Goal: Feedback & Contribution: Leave review/rating

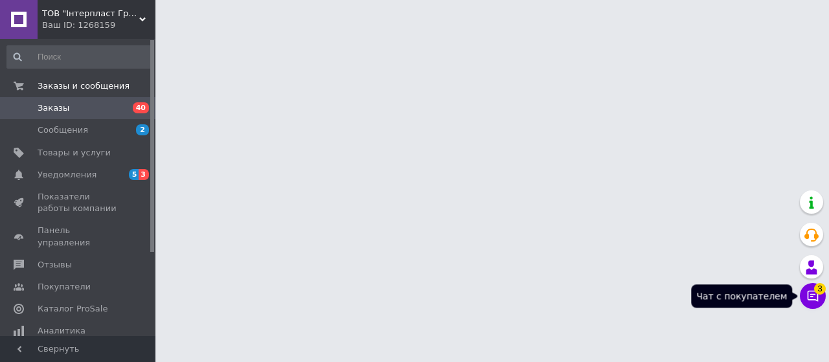
click at [816, 296] on icon at bounding box center [813, 296] width 13 height 13
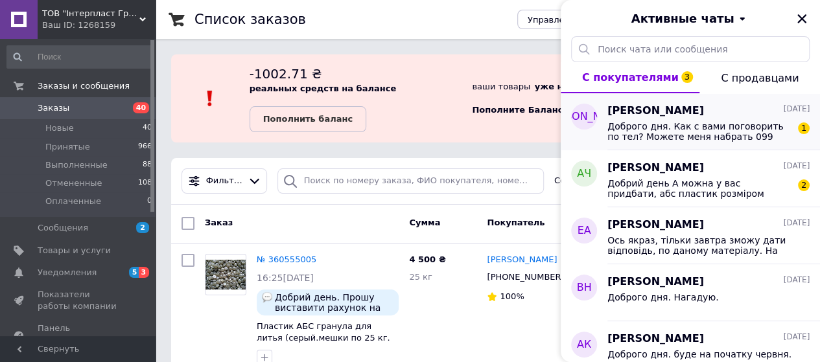
click at [715, 126] on span "Доброго дня. Как с вами поговорить по тел? Можете меня набрать 099 020 57 93 . …" at bounding box center [699, 131] width 184 height 21
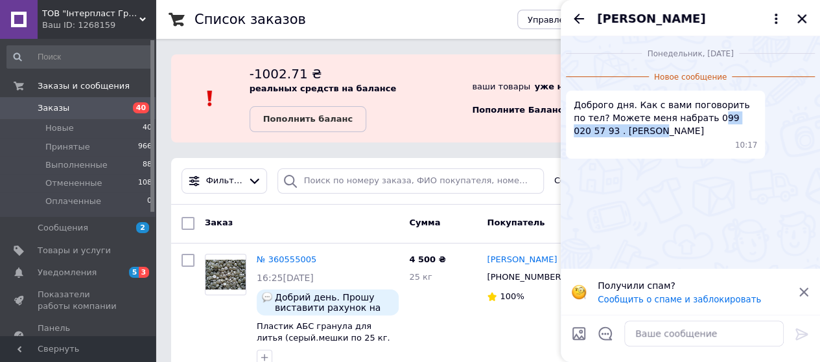
drag, startPoint x: 691, startPoint y: 122, endPoint x: 785, endPoint y: 133, distance: 94.6
click at [785, 133] on div "Доброго дня. Как с вами поговорить по тел? Можете меня набрать 099 020 57 93 . …" at bounding box center [690, 125] width 249 height 68
click at [664, 137] on span "Доброго дня. Как с вами поговорить по тел? Можете меня набрать 099 020 57 93 . …" at bounding box center [664, 117] width 183 height 39
click at [573, 18] on icon "Назад" at bounding box center [579, 19] width 16 height 16
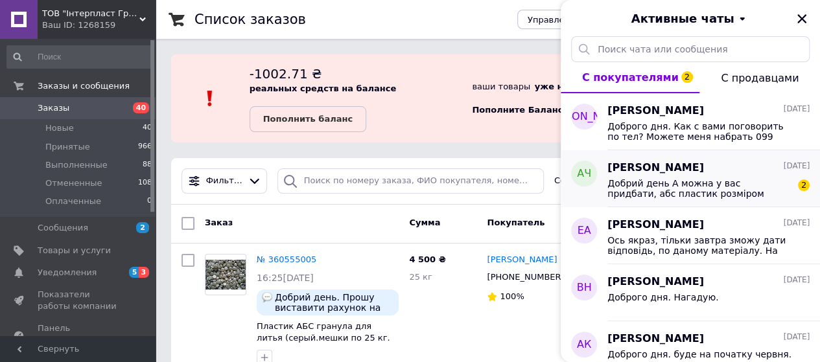
click at [658, 179] on span "Добрий день А можна у вас придбати, абс пластик розміром 4*500*500мм, якщо так …" at bounding box center [699, 188] width 184 height 21
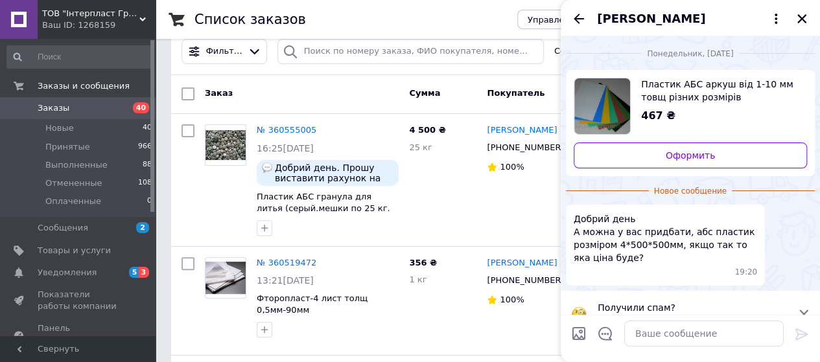
scroll to position [23, 0]
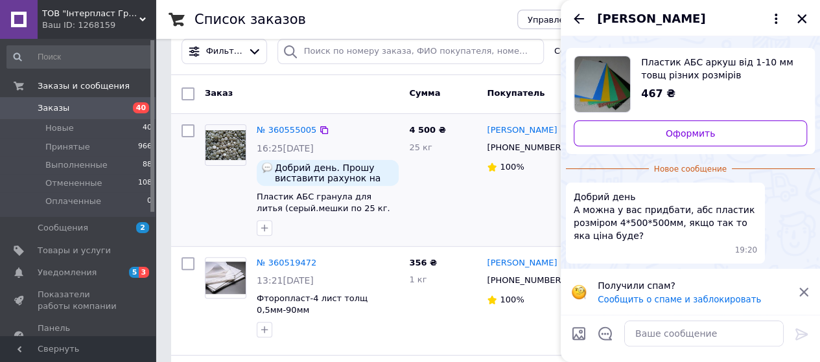
click at [438, 177] on div "4 500 ₴ 25 кг" at bounding box center [443, 180] width 78 height 122
click at [803, 290] on icon at bounding box center [803, 292] width 9 height 9
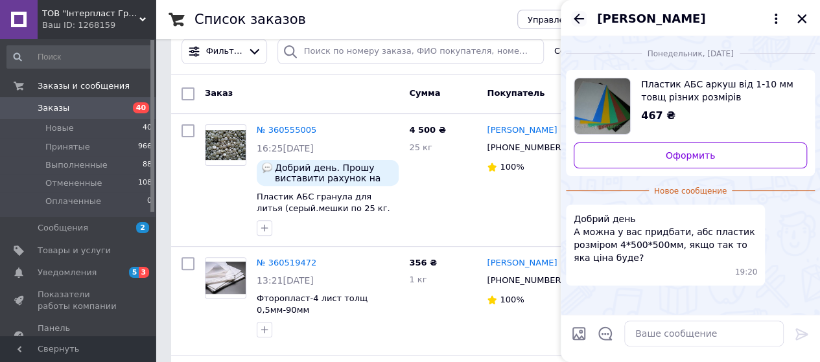
click at [575, 16] on icon "Назад" at bounding box center [579, 19] width 16 height 16
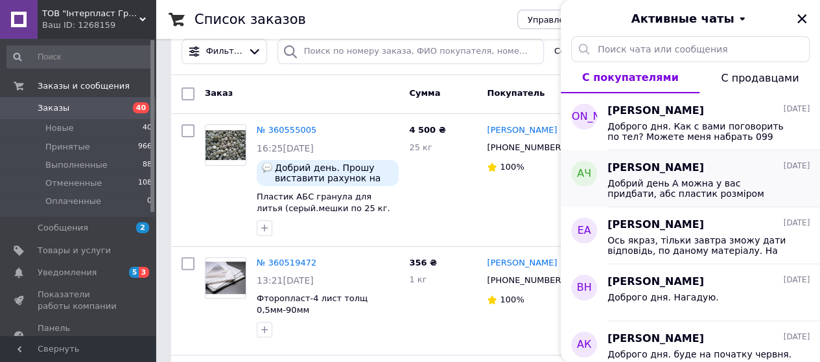
click at [676, 179] on span "Добрий день А можна у вас придбати, абс пластик розміром 4*500*500мм, якщо так …" at bounding box center [699, 188] width 184 height 21
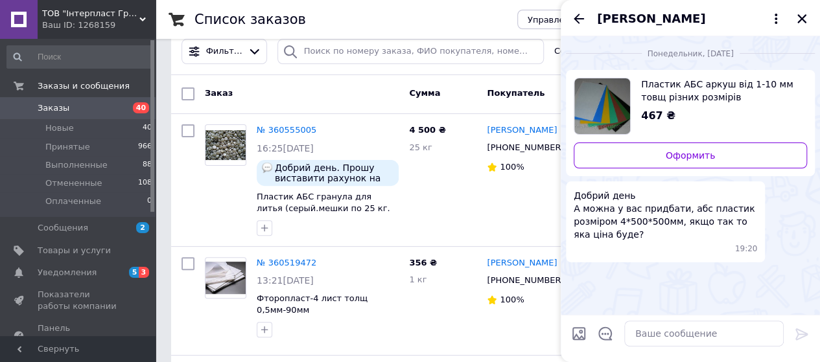
click at [637, 14] on span "[PERSON_NAME]" at bounding box center [651, 18] width 108 height 17
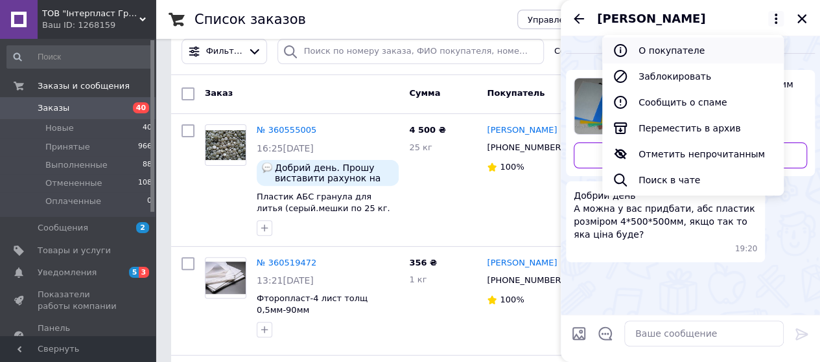
click at [666, 49] on button "О покупателе" at bounding box center [692, 51] width 181 height 26
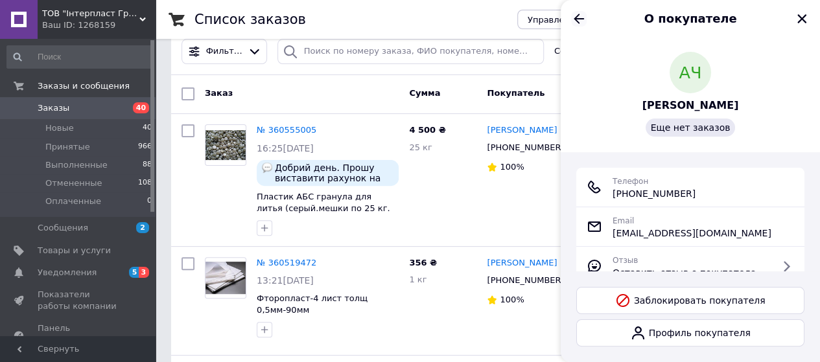
click at [582, 18] on icon "Назад" at bounding box center [578, 19] width 10 height 10
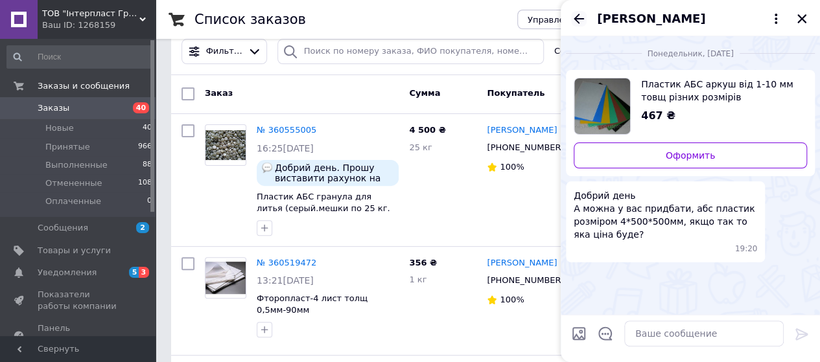
click at [579, 16] on icon "Назад" at bounding box center [579, 19] width 16 height 16
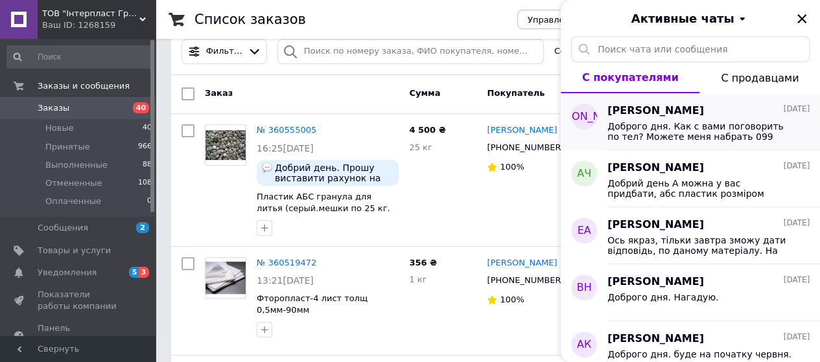
click at [685, 127] on span "Доброго дня. Как с вами поговорить по тел? Можете меня набрать 099 020 57 93 . …" at bounding box center [699, 131] width 184 height 21
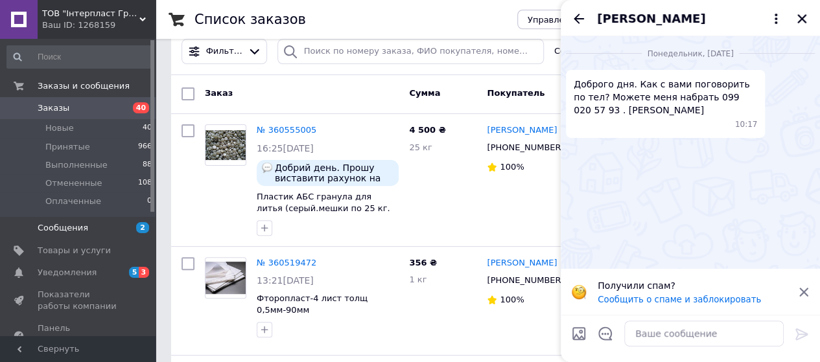
click at [98, 224] on span "Сообщения" at bounding box center [79, 228] width 82 height 12
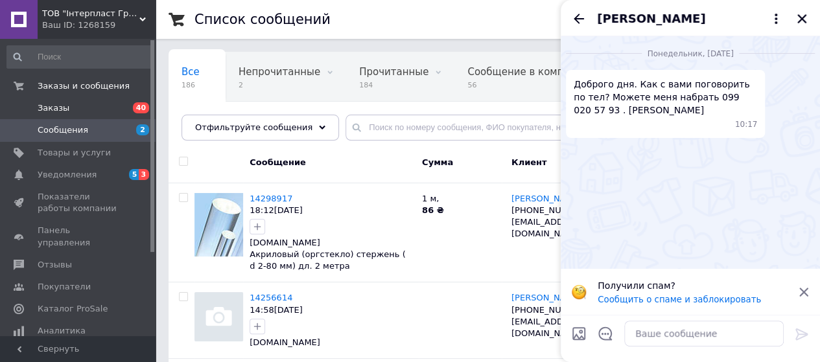
click at [87, 113] on span "Заказы" at bounding box center [79, 108] width 82 height 12
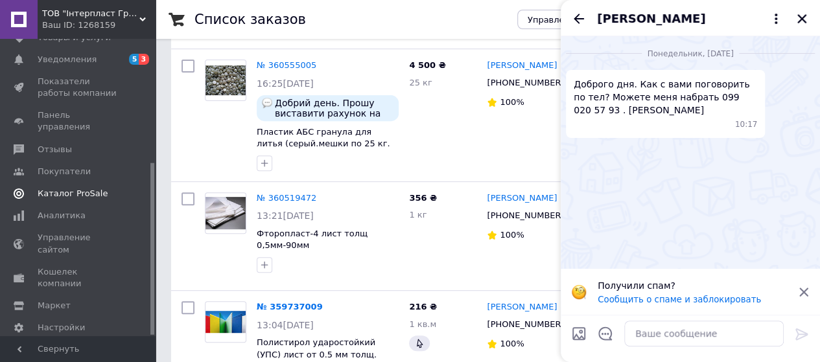
scroll to position [214, 0]
click at [69, 143] on span "Отзывы" at bounding box center [79, 149] width 82 height 12
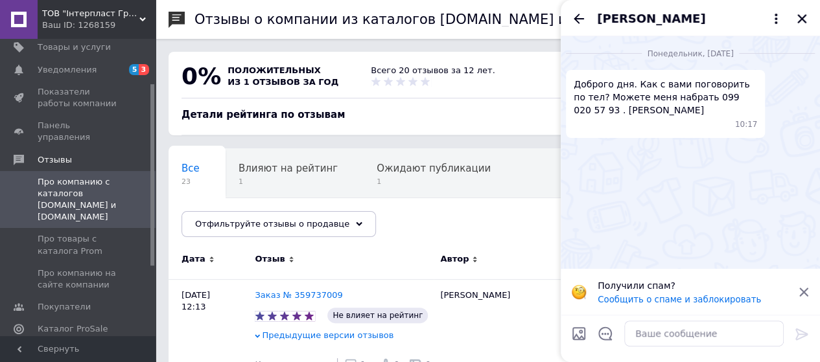
scroll to position [130, 0]
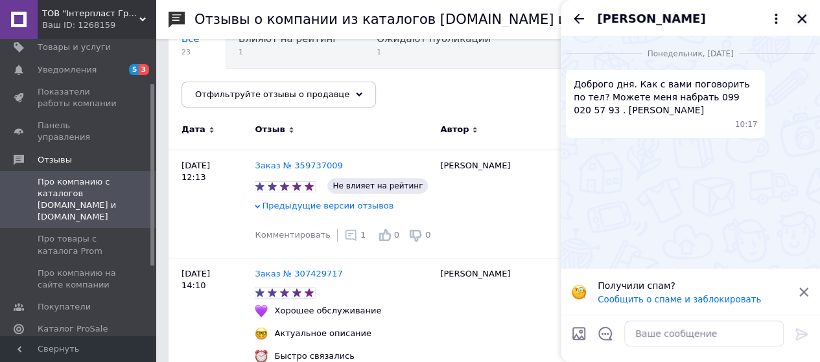
click at [807, 17] on icon "Закрыть" at bounding box center [802, 19] width 12 height 12
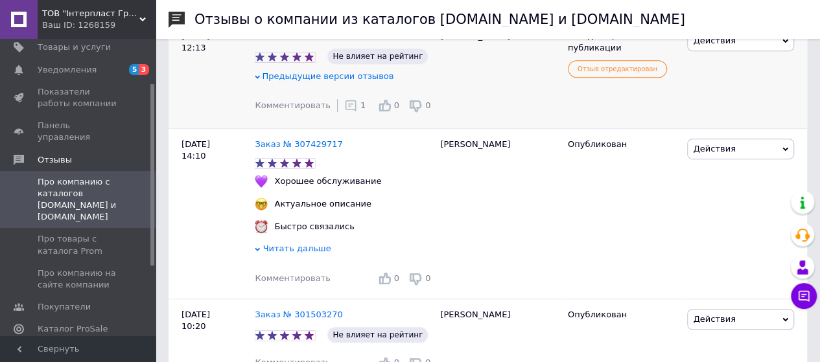
scroll to position [194, 0]
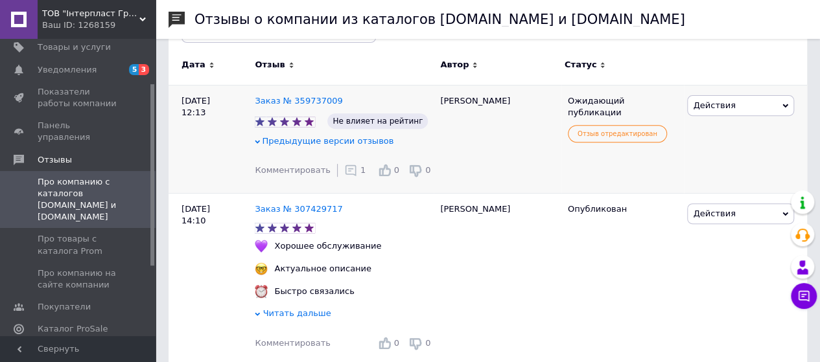
click at [783, 100] on span "Действия" at bounding box center [740, 105] width 107 height 21
click at [746, 126] on li "Комментировать" at bounding box center [740, 130] width 106 height 18
click at [784, 104] on icon at bounding box center [785, 106] width 6 height 4
click at [259, 139] on icon at bounding box center [257, 141] width 5 height 5
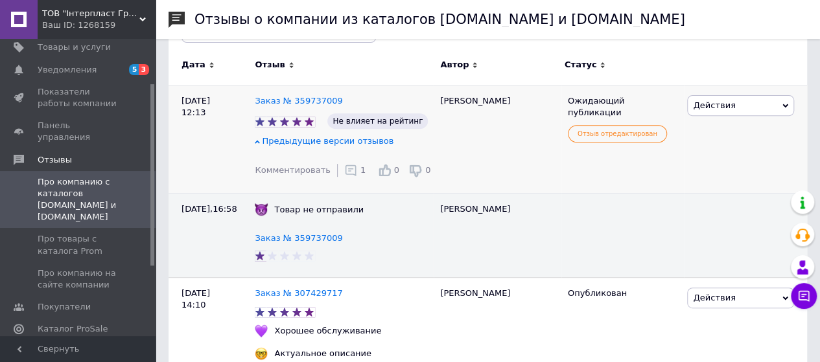
scroll to position [130, 0]
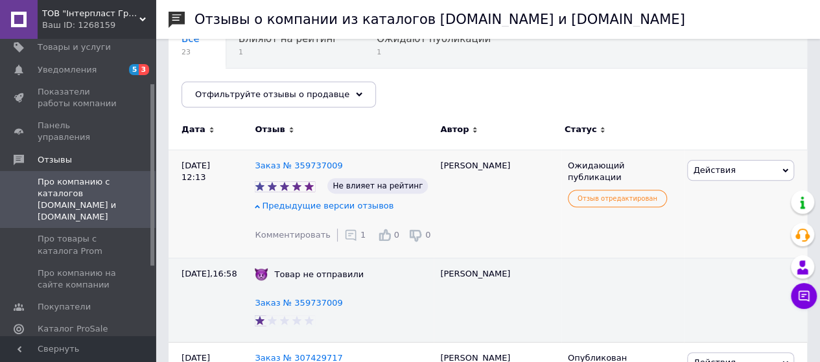
click at [786, 169] on icon at bounding box center [785, 170] width 6 height 4
click at [605, 227] on div "Ожидающий публикации Отзыв отредактирован" at bounding box center [622, 204] width 123 height 108
click at [91, 64] on span "Уведомления" at bounding box center [79, 70] width 82 height 12
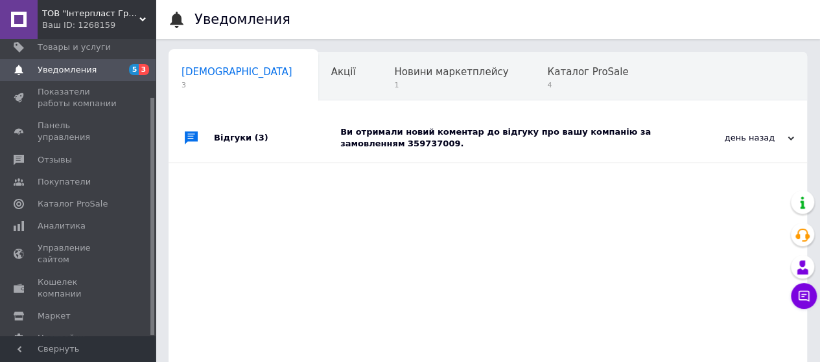
scroll to position [0, 4]
click at [528, 123] on div "Ви отримали новий коментар до відгуку про вашу компанію за замовленням 35973700…" at bounding box center [502, 137] width 324 height 49
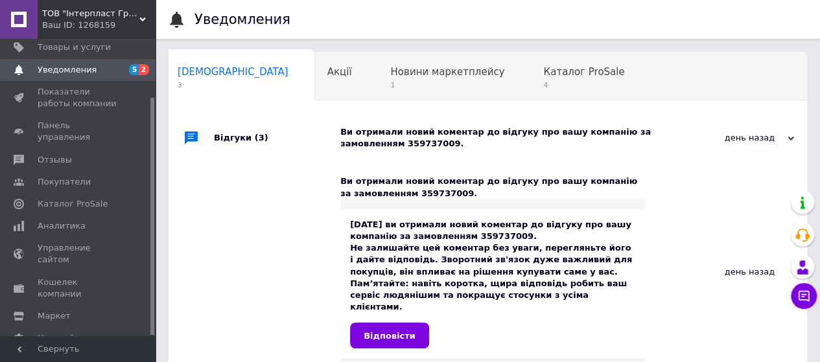
scroll to position [130, 0]
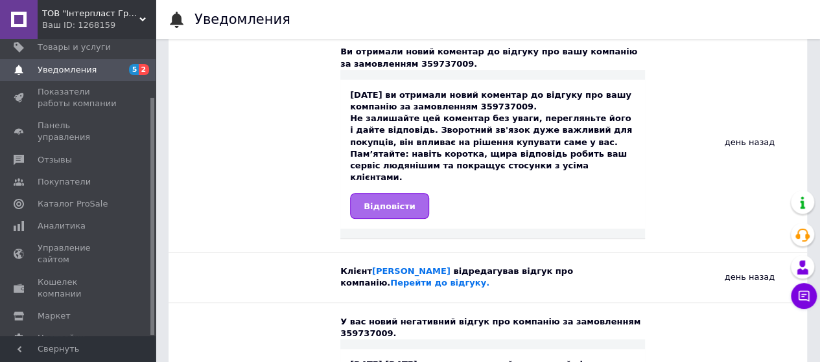
click at [400, 201] on span "Відповісти" at bounding box center [389, 206] width 52 height 10
click at [422, 266] on link "[PERSON_NAME]" at bounding box center [411, 271] width 78 height 10
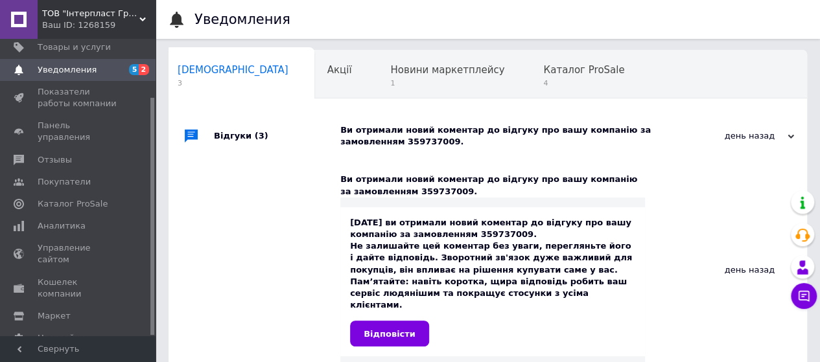
scroll to position [0, 0]
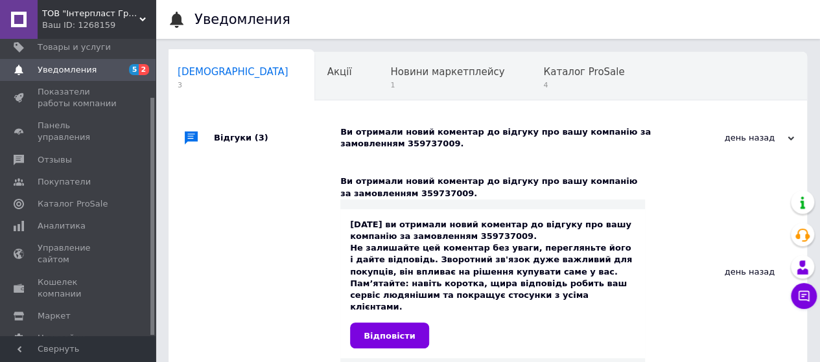
click at [229, 135] on div "Відгуки (3)" at bounding box center [277, 137] width 126 height 49
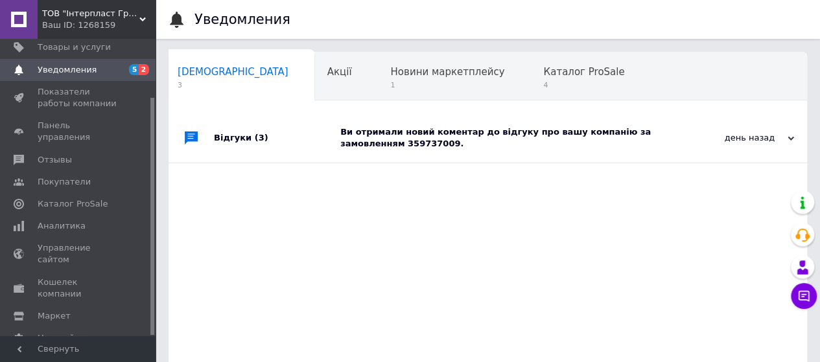
click at [241, 134] on div "Відгуки (3)" at bounding box center [277, 137] width 126 height 49
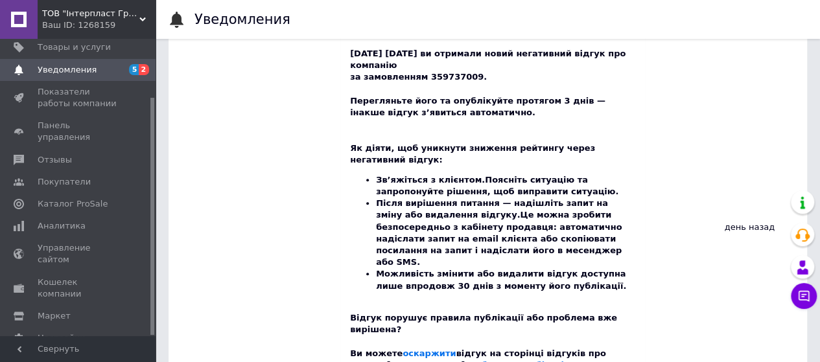
scroll to position [505, 0]
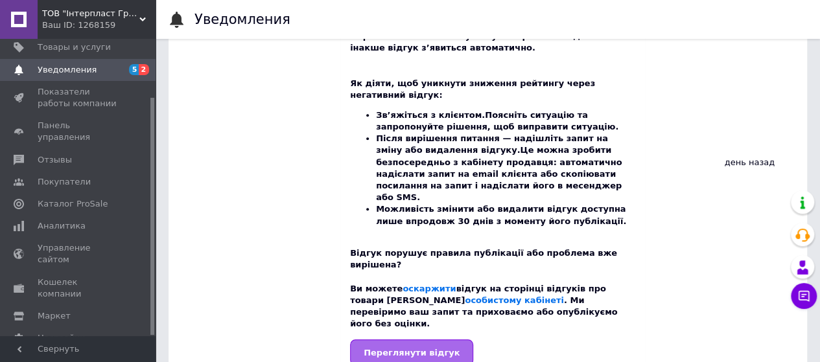
click at [435, 339] on link "Переглянути відгук" at bounding box center [411, 352] width 123 height 26
